Goal: Information Seeking & Learning: Find specific fact

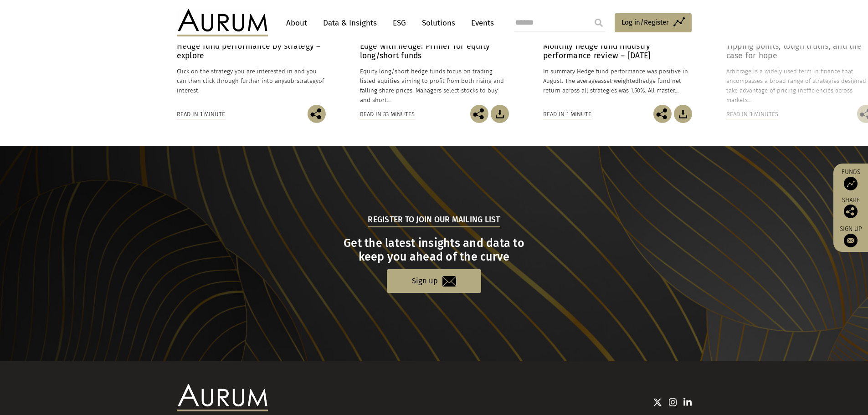
scroll to position [866, 0]
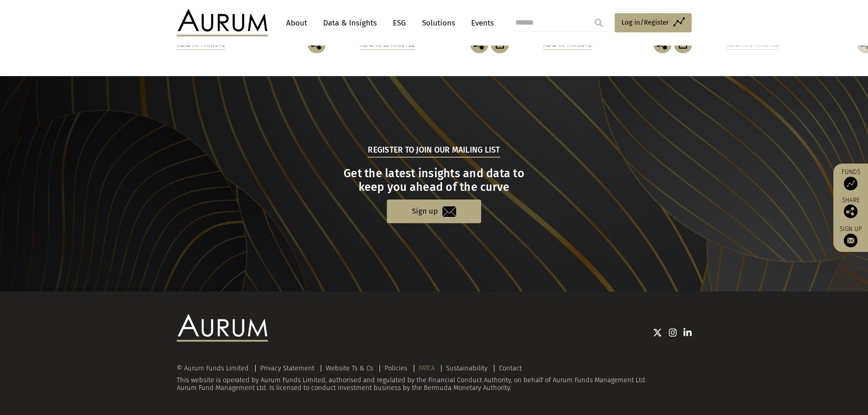
click at [425, 366] on link "FATCA" at bounding box center [427, 368] width 16 height 8
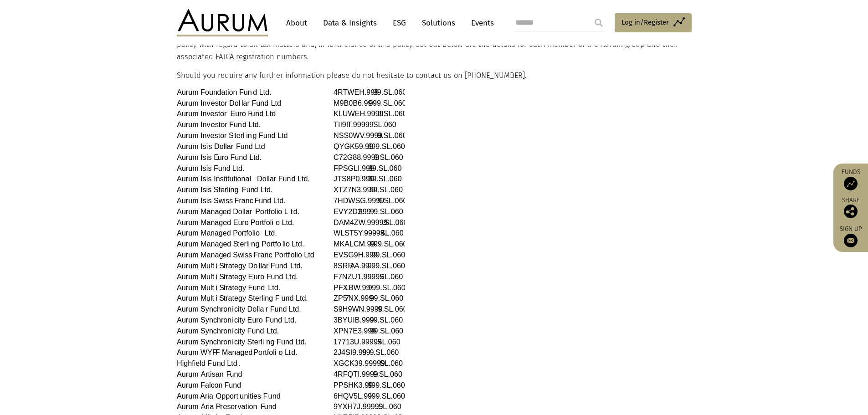
scroll to position [77, 0]
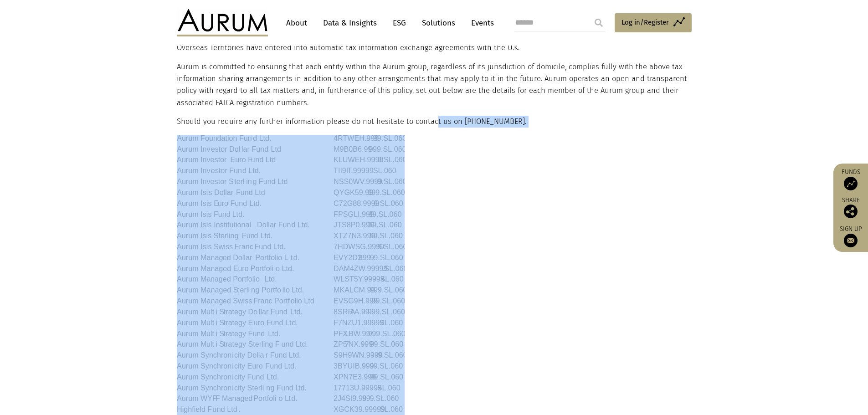
drag, startPoint x: 432, startPoint y: 122, endPoint x: 459, endPoint y: 143, distance: 34.4
click at [459, 143] on div "Aurum and FATCA The U.S. Foreign Account Tax Compliance Act (“FATCA”) entered i…" at bounding box center [433, 298] width 513 height 580
click at [501, 229] on p at bounding box center [433, 361] width 513 height 453
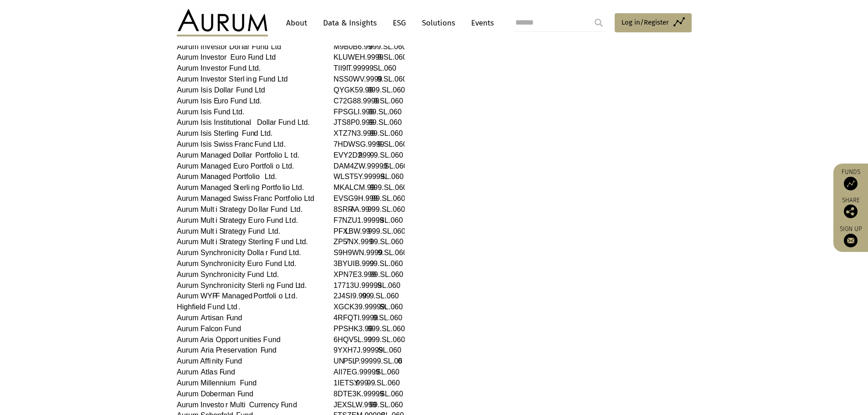
scroll to position [32, 0]
